Goal: Task Accomplishment & Management: Manage account settings

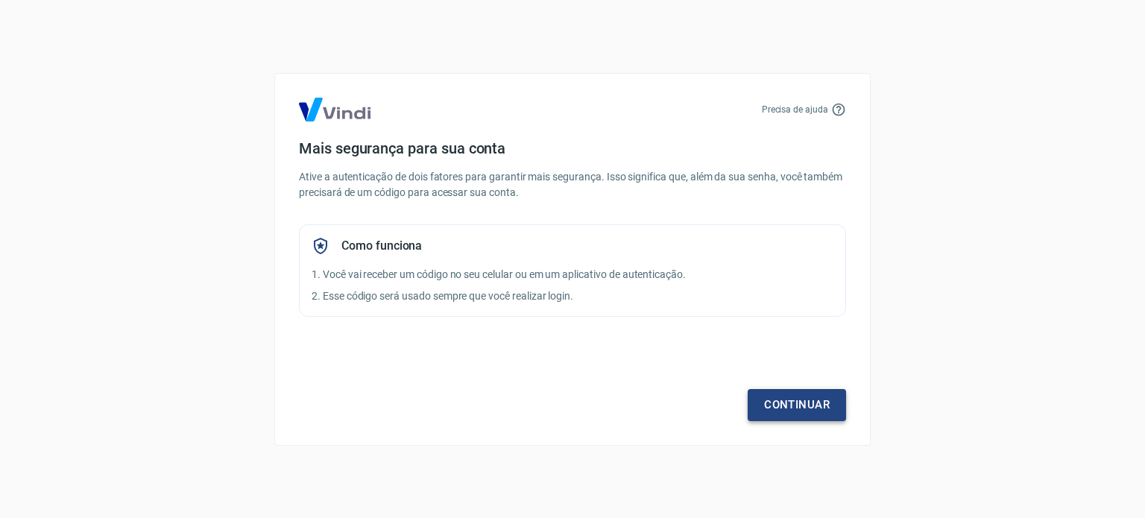
click at [778, 404] on link "Continuar" at bounding box center [796, 404] width 98 height 31
click at [760, 404] on link "Continuar" at bounding box center [796, 404] width 98 height 31
click at [797, 428] on div "Precisa de ajuda Mais segurança para sua conta Ative a autenticação de dois fat…" at bounding box center [572, 259] width 596 height 373
click at [799, 417] on link "Continuar" at bounding box center [796, 404] width 98 height 31
